Goal: Transaction & Acquisition: Subscribe to service/newsletter

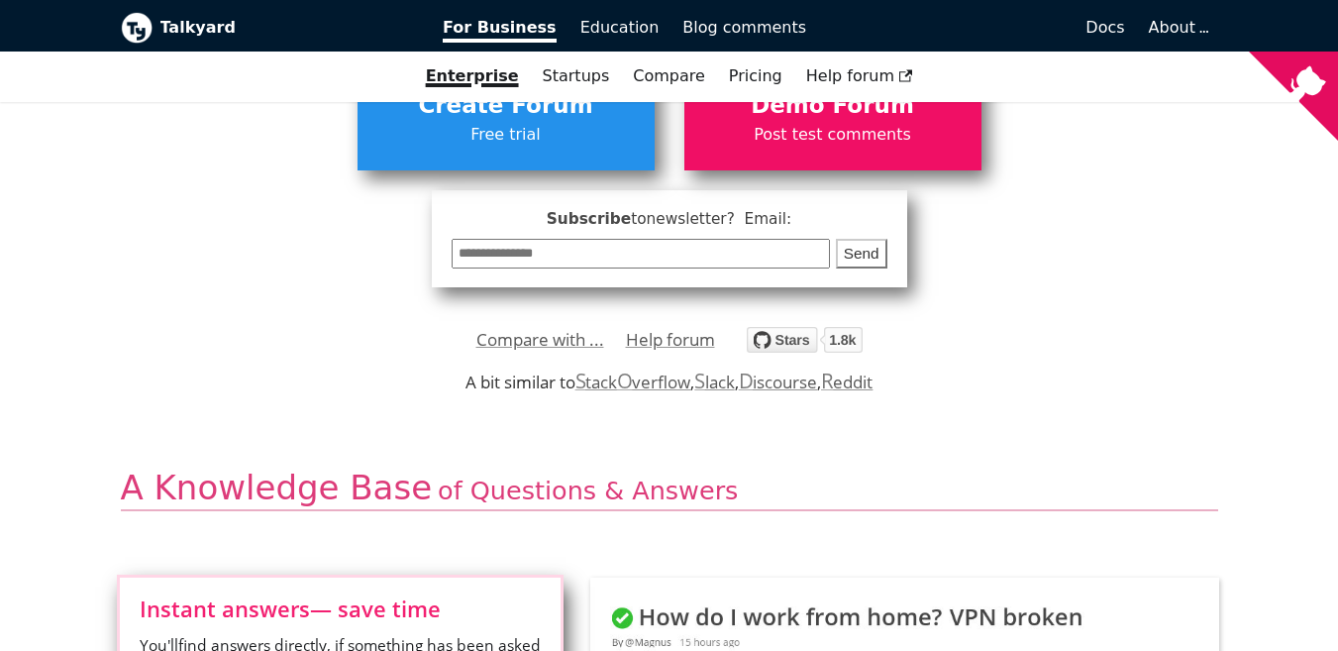
scroll to position [705, 0]
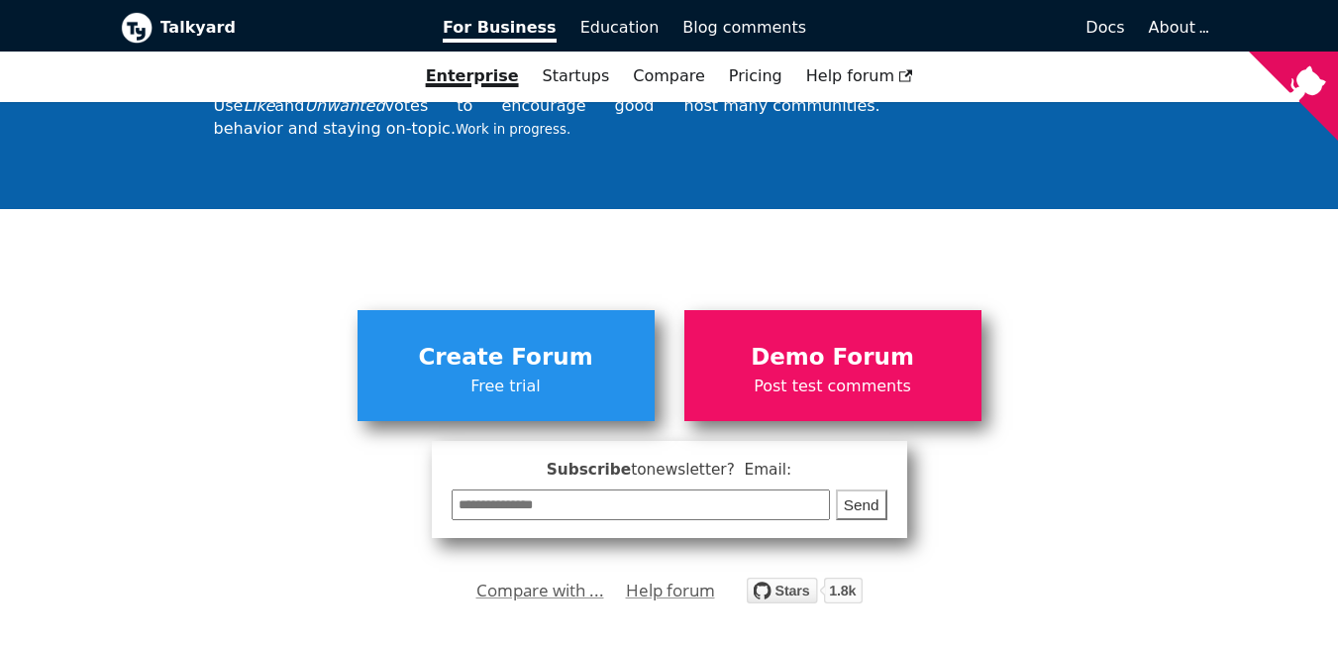
scroll to position [6887, 0]
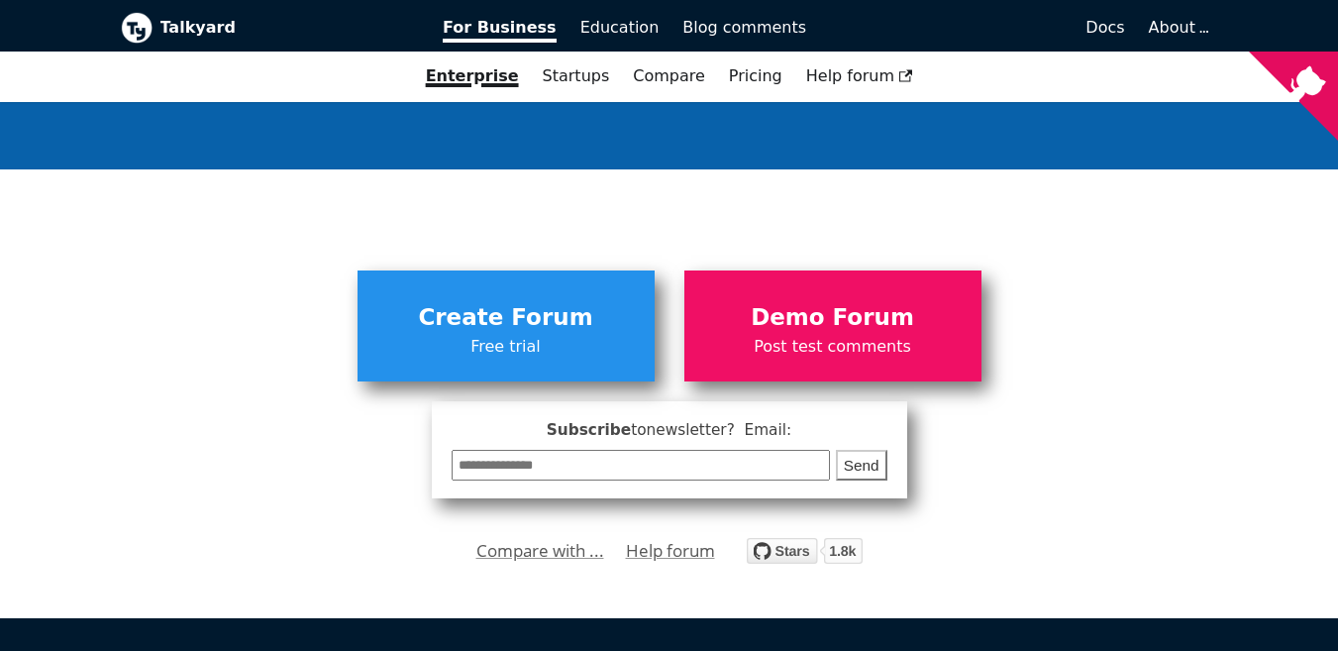
click at [604, 450] on input "email" at bounding box center [641, 465] width 379 height 31
click at [371, 426] on div "**********" at bounding box center [670, 375] width 1068 height 248
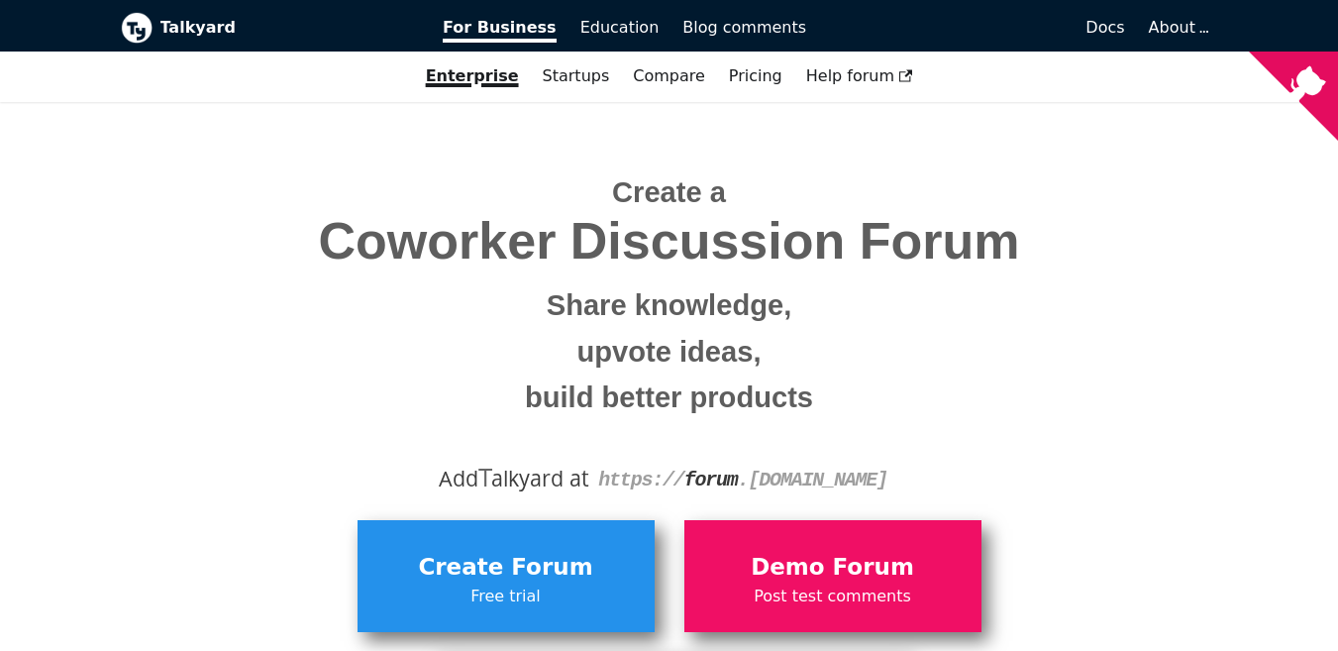
click at [782, 269] on span "Coworker Discussion Forum" at bounding box center [670, 241] width 1068 height 56
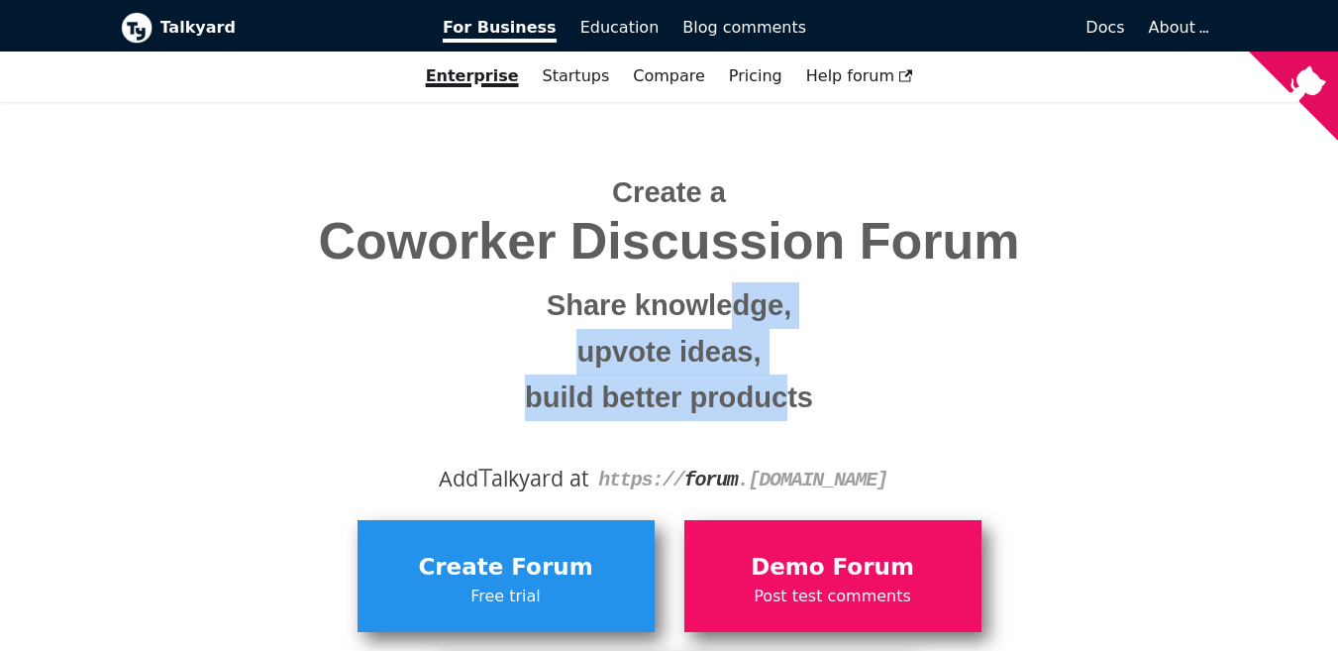
drag, startPoint x: 730, startPoint y: 307, endPoint x: 790, endPoint y: 419, distance: 126.8
click at [790, 419] on span "Create a Coworker Discussion Forum Share knowledge, upvote ideas, build better …" at bounding box center [670, 289] width 1068 height 266
click at [790, 419] on small "build better products" at bounding box center [670, 397] width 1068 height 47
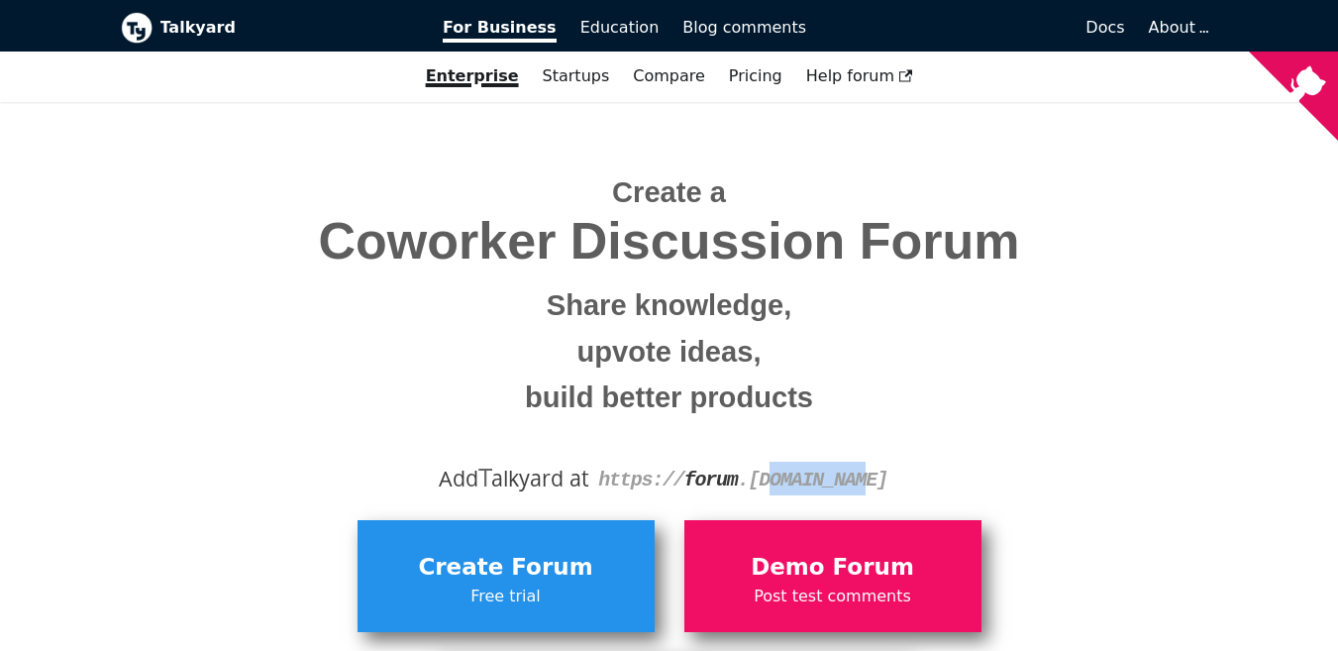
drag, startPoint x: 756, startPoint y: 484, endPoint x: 850, endPoint y: 489, distance: 94.2
click at [850, 489] on code "https:// forum . [DOMAIN_NAME]" at bounding box center [742, 480] width 289 height 23
drag, startPoint x: 850, startPoint y: 489, endPoint x: 501, endPoint y: 472, distance: 349.2
click at [501, 472] on div "Add T alkyard at https:// forum . [DOMAIN_NAME]" at bounding box center [670, 479] width 1068 height 34
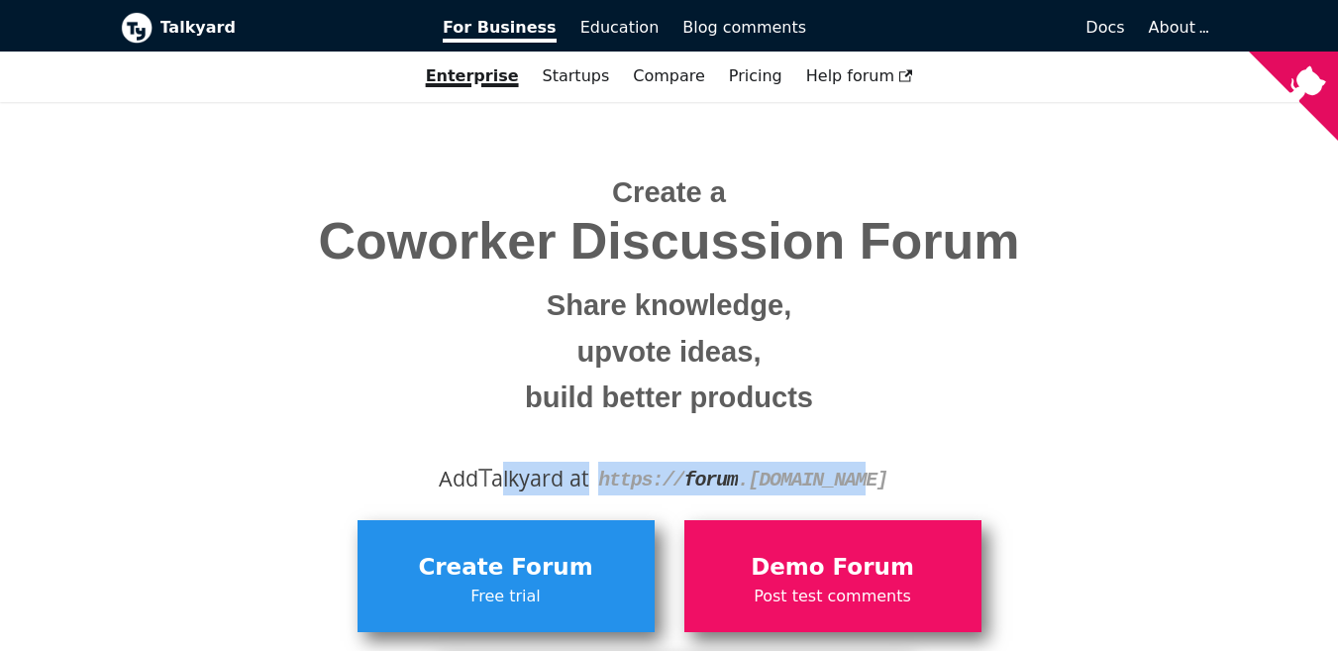
click at [501, 472] on div "Add T alkyard at https:// forum . [DOMAIN_NAME]" at bounding box center [670, 479] width 1068 height 34
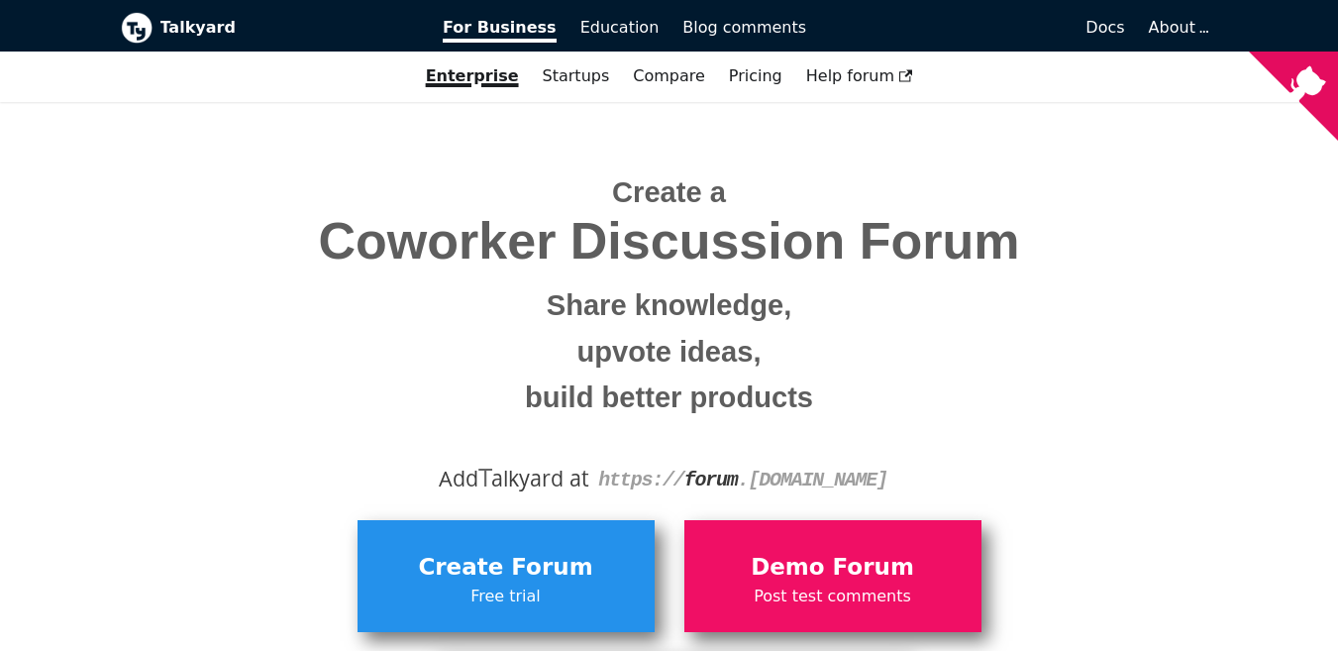
drag, startPoint x: 439, startPoint y: 472, endPoint x: 899, endPoint y: 475, distance: 459.7
click at [899, 475] on div "Add T alkyard at https:// forum . [DOMAIN_NAME]" at bounding box center [670, 479] width 1068 height 34
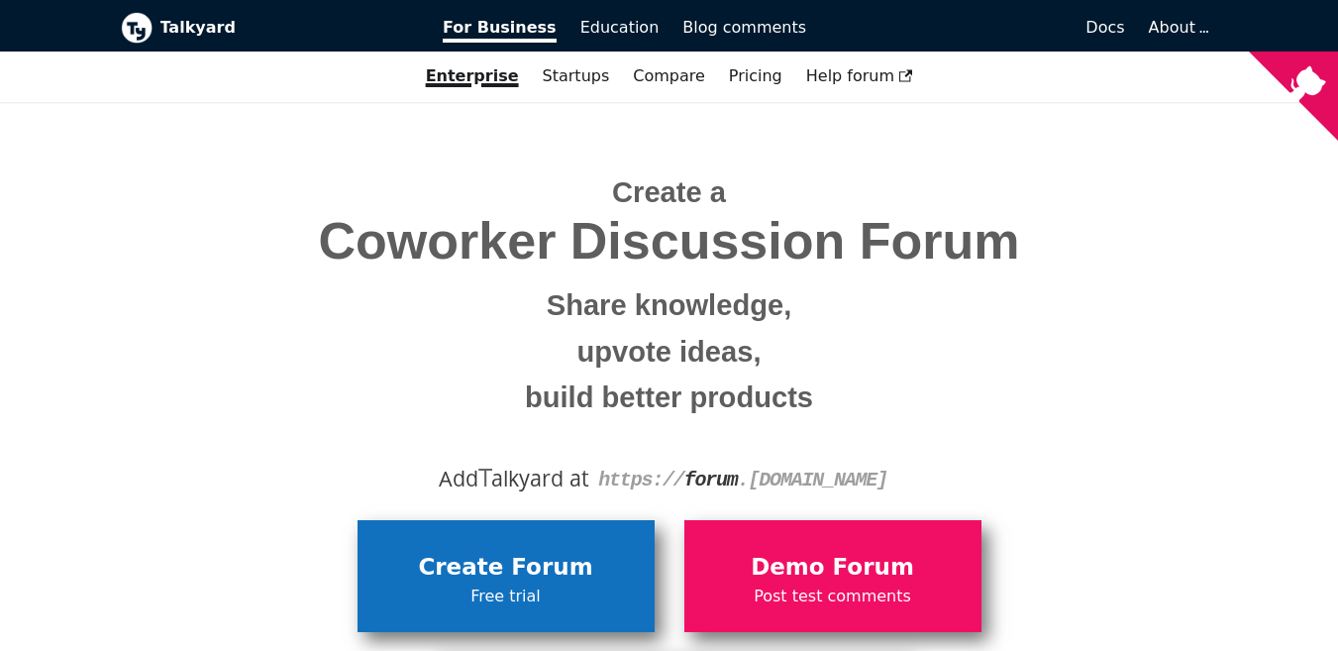
click at [593, 574] on span "Create Forum" at bounding box center [506, 568] width 277 height 38
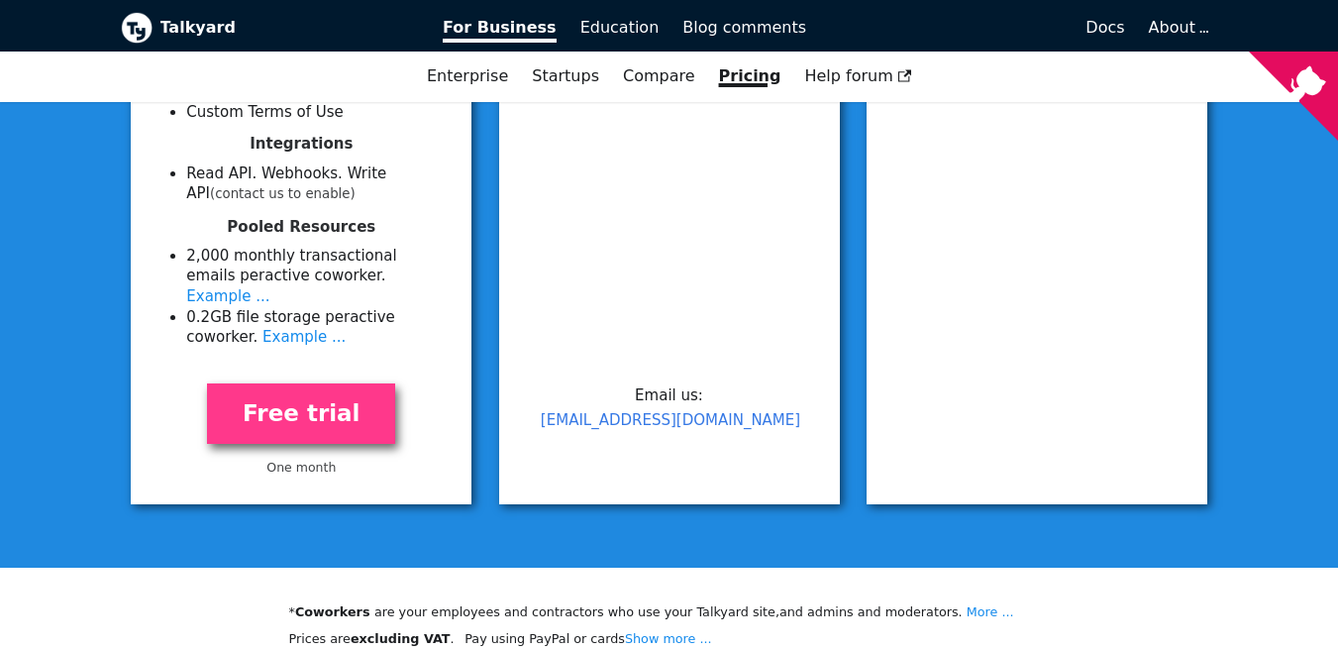
scroll to position [1013, 0]
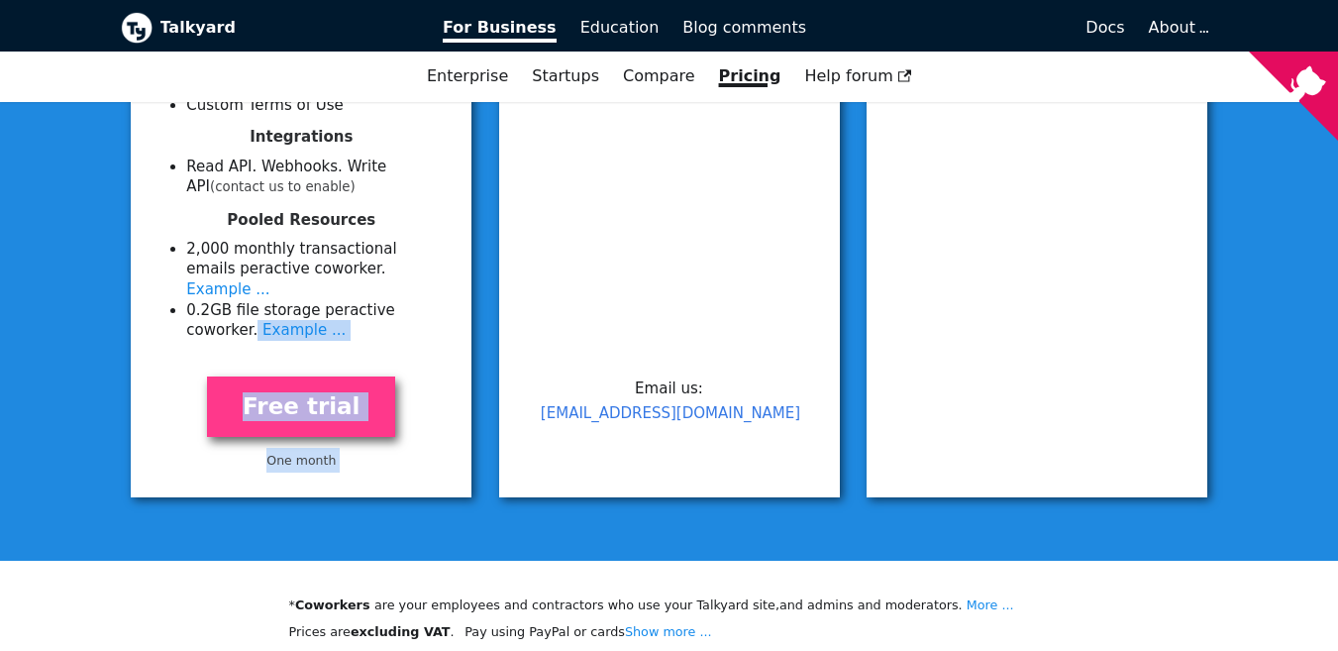
drag, startPoint x: 576, startPoint y: 332, endPoint x: 447, endPoint y: 288, distance: 136.0
click at [447, 300] on li "0.2 GB file storage per active coworker . Example ..." at bounding box center [317, 320] width 262 height 41
